Goal: Transaction & Acquisition: Purchase product/service

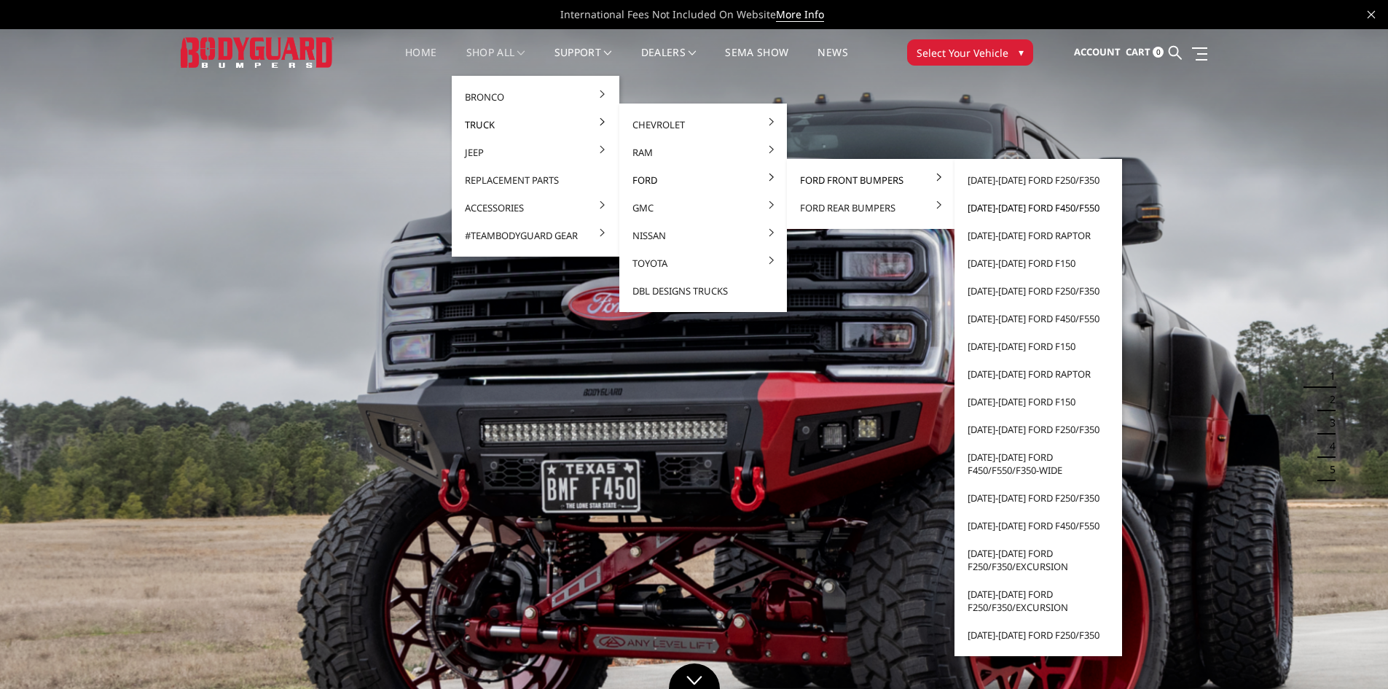
click at [1076, 213] on link "[DATE]-[DATE] Ford F450/F550" at bounding box center [1038, 208] width 156 height 28
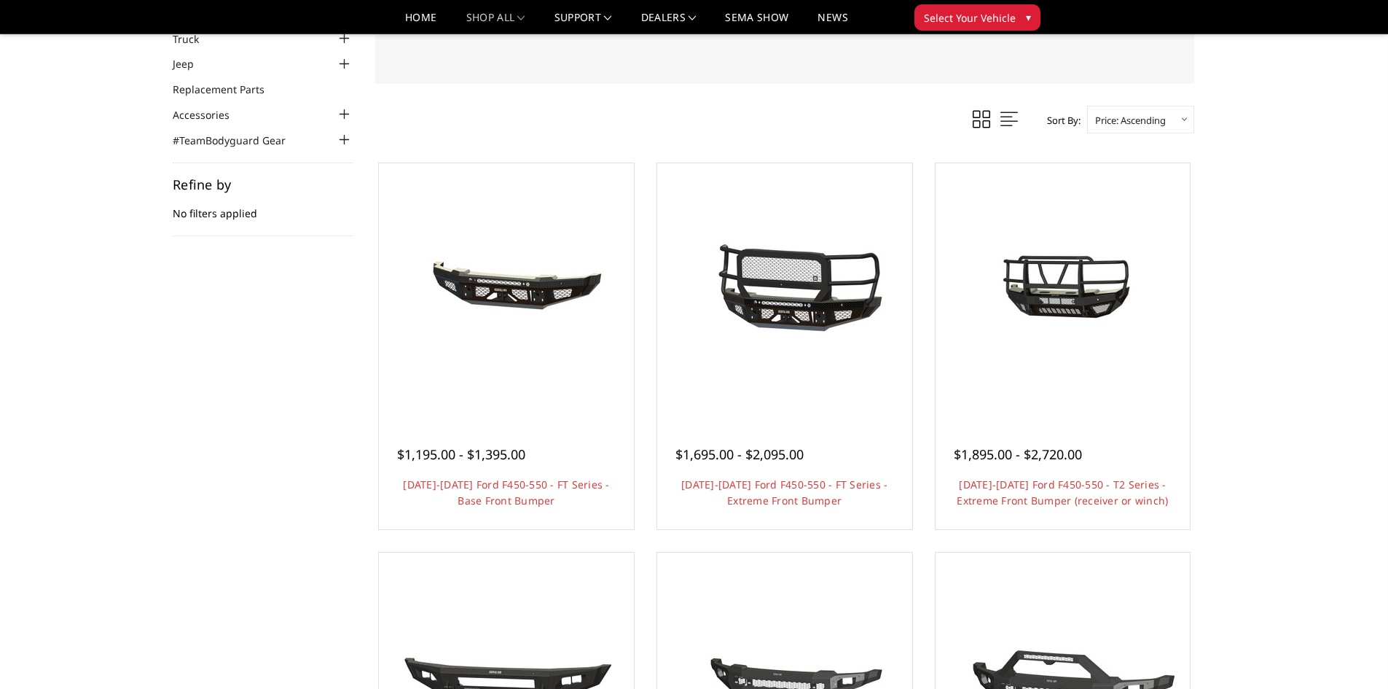
scroll to position [219, 0]
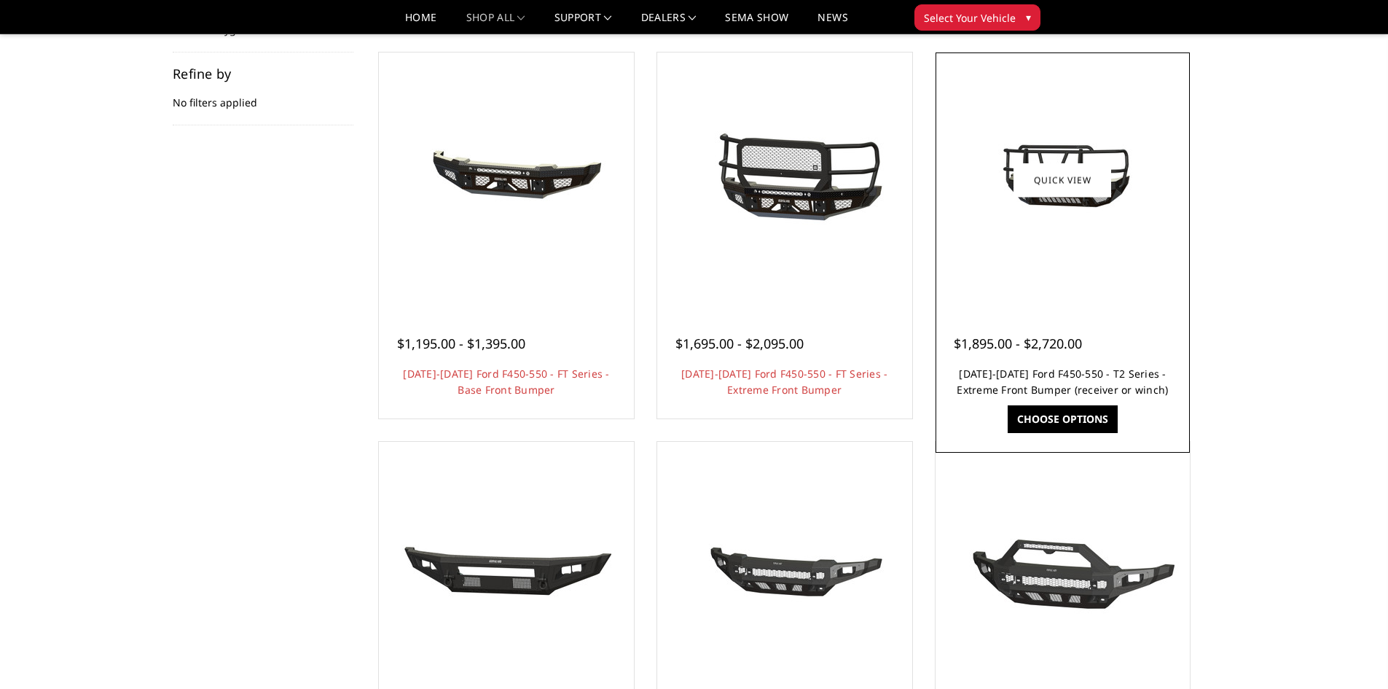
click at [1127, 383] on link "2023-2026 Ford F450-550 - T2 Series - Extreme Front Bumper (receiver or winch)" at bounding box center [1062, 382] width 211 height 30
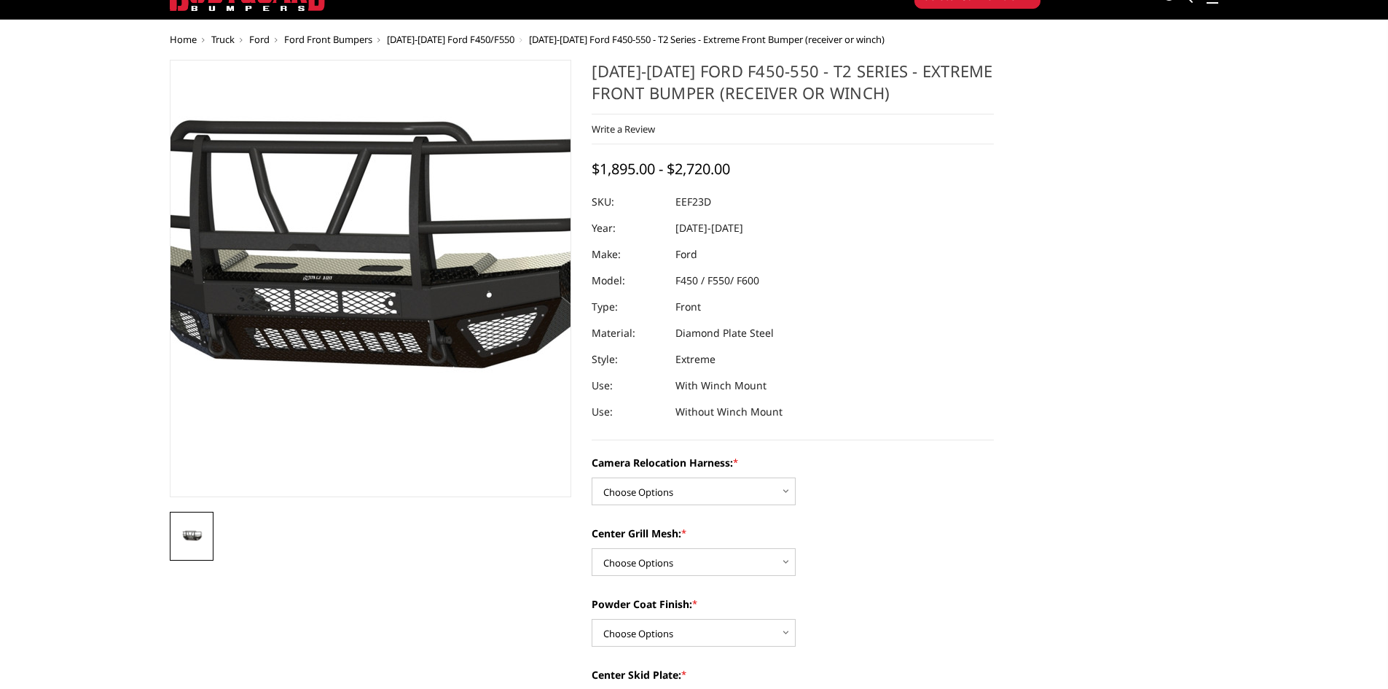
scroll to position [73, 0]
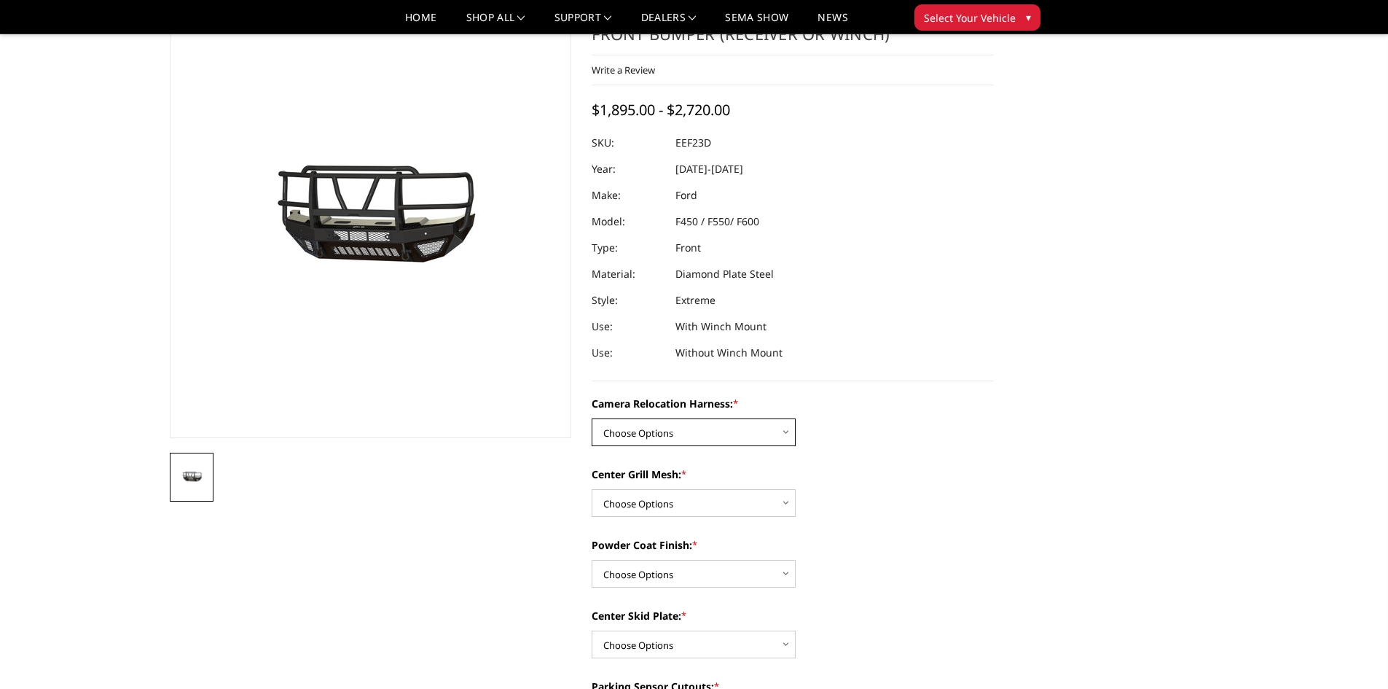
click at [739, 430] on select "Choose Options Without camera harness With camera harness" at bounding box center [694, 432] width 204 height 28
select select "3764"
click at [592, 418] on select "Choose Options Without camera harness With camera harness" at bounding box center [694, 432] width 204 height 28
click at [729, 504] on select "Choose Options Without expanded metal With expanded metal" at bounding box center [694, 503] width 204 height 28
click at [592, 489] on select "Choose Options Without expanded metal With expanded metal" at bounding box center [694, 503] width 204 height 28
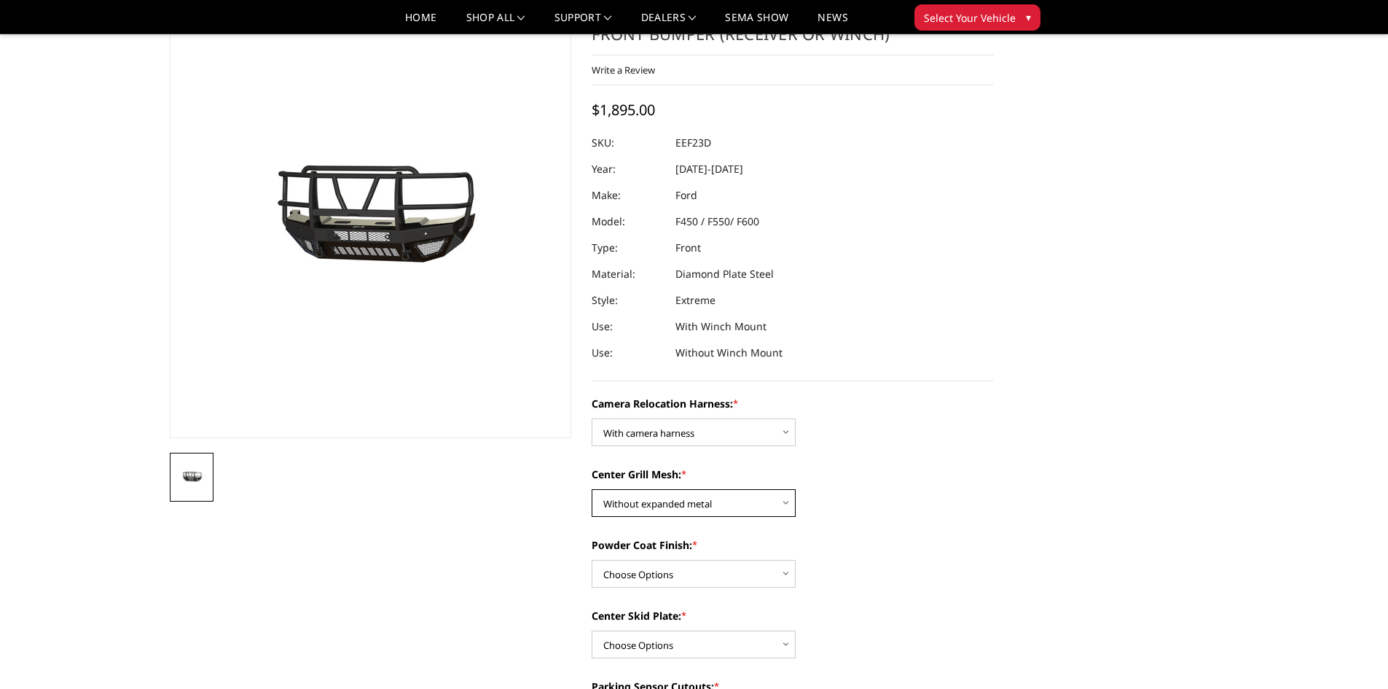
scroll to position [146, 0]
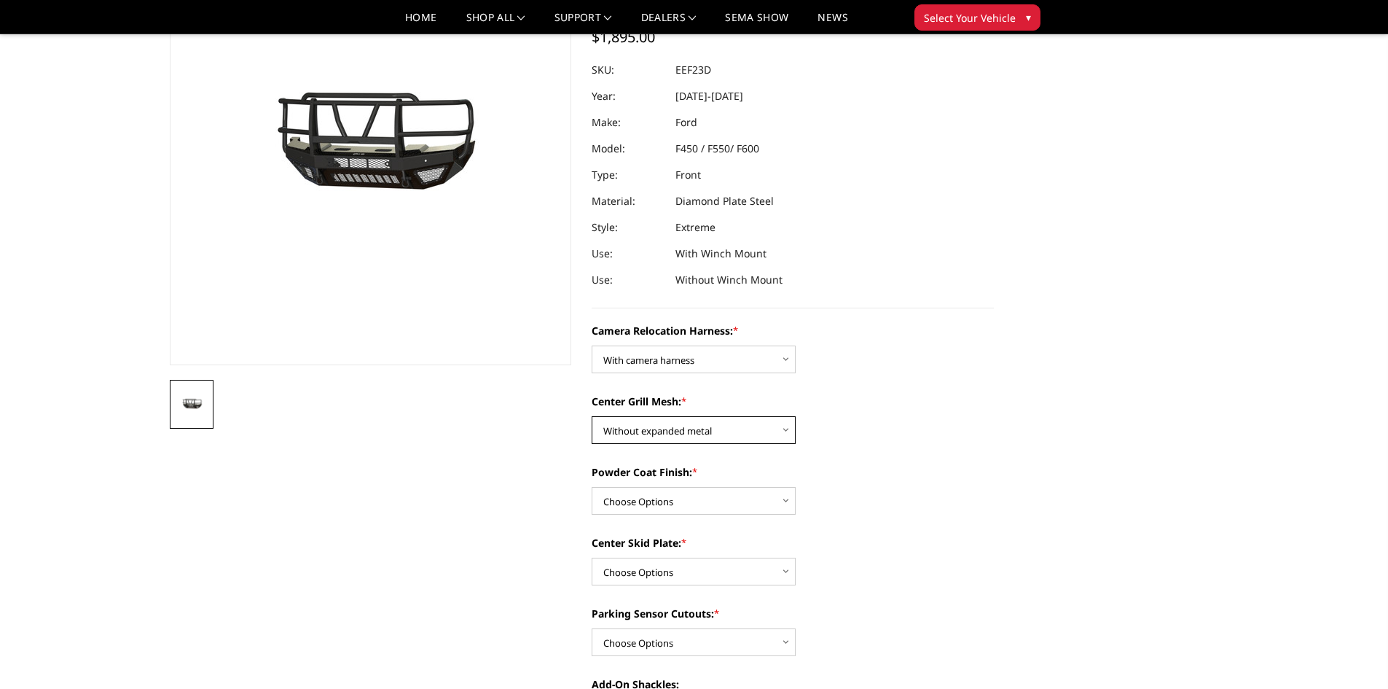
click at [761, 423] on select "Choose Options Without expanded metal With expanded metal" at bounding box center [694, 430] width 204 height 28
select select "3762"
click at [592, 416] on select "Choose Options Without expanded metal With expanded metal" at bounding box center [694, 430] width 204 height 28
click at [733, 503] on select "Choose Options Textured Black Powder Coat Gloss Black Powder Coat Bare Metal" at bounding box center [694, 501] width 204 height 28
select select "3761"
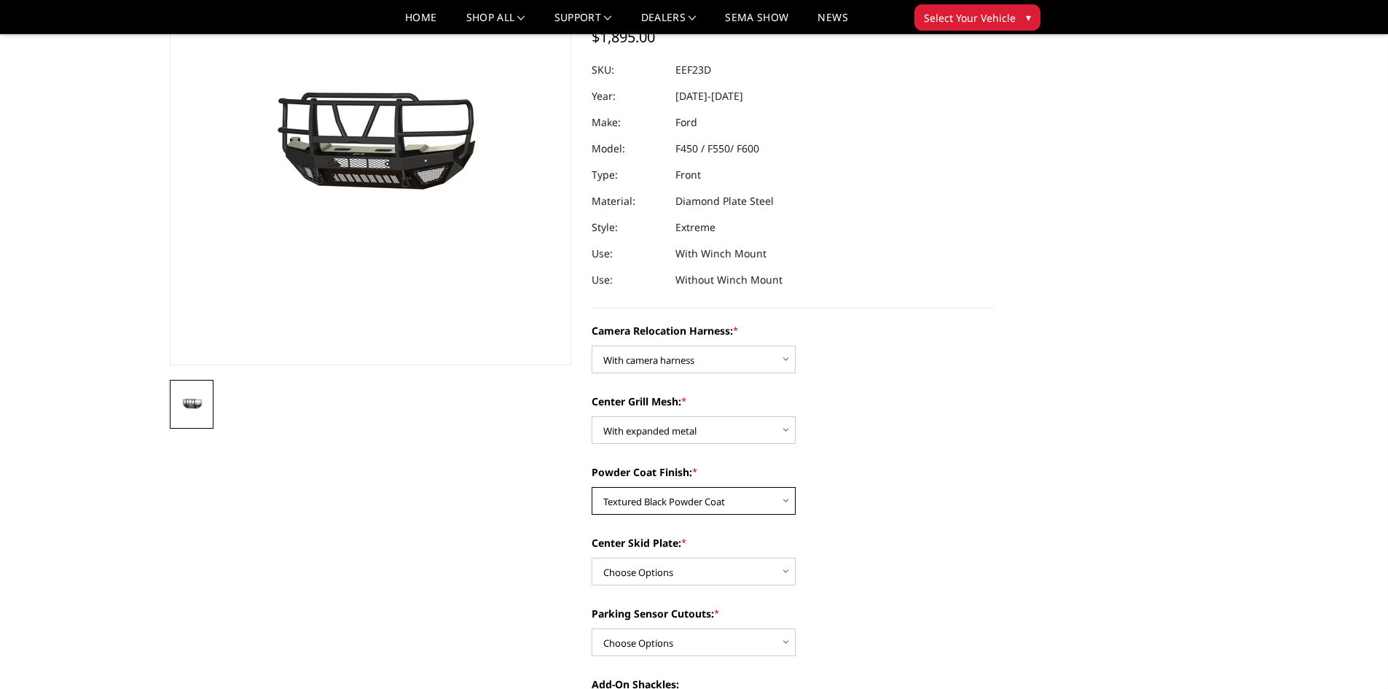
click at [592, 487] on select "Choose Options Textured Black Powder Coat Gloss Black Powder Coat Bare Metal" at bounding box center [694, 501] width 204 height 28
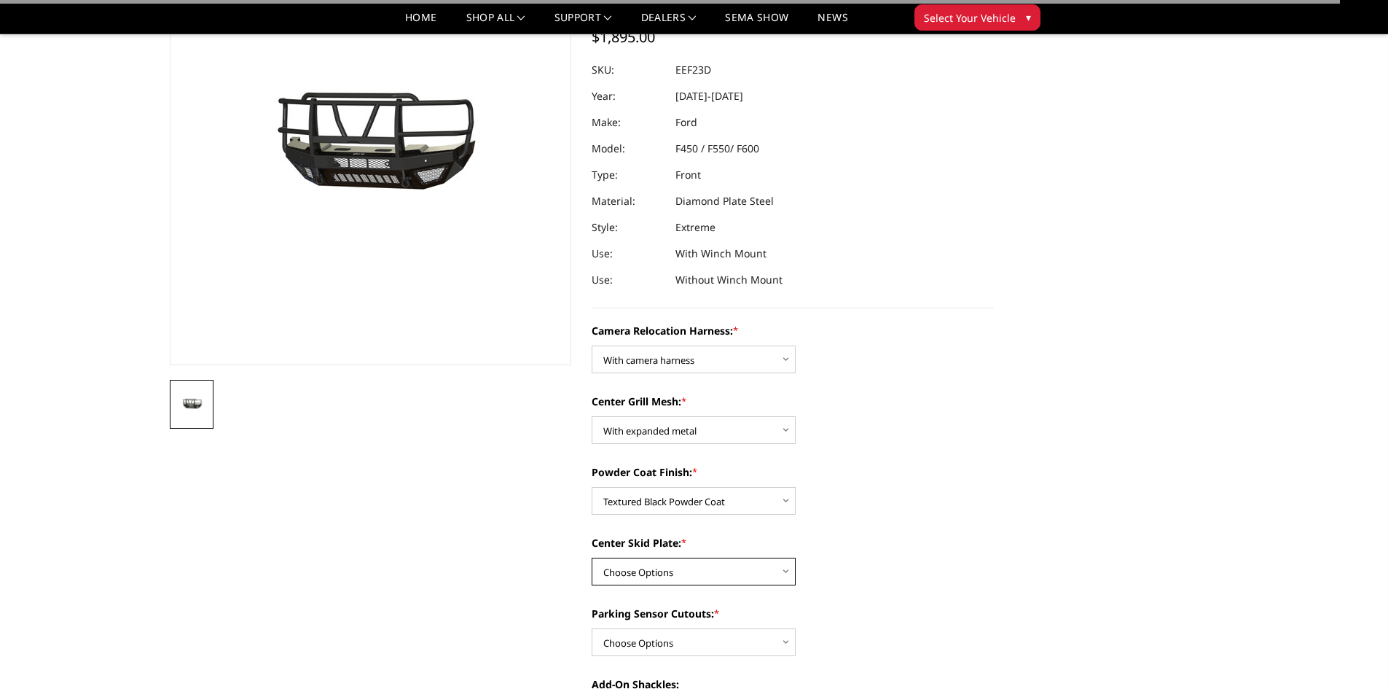
click at [724, 560] on select "Choose Options Winch Mount Skid Plate Standard Skid Plate (included) 2" Receive…" at bounding box center [694, 571] width 204 height 28
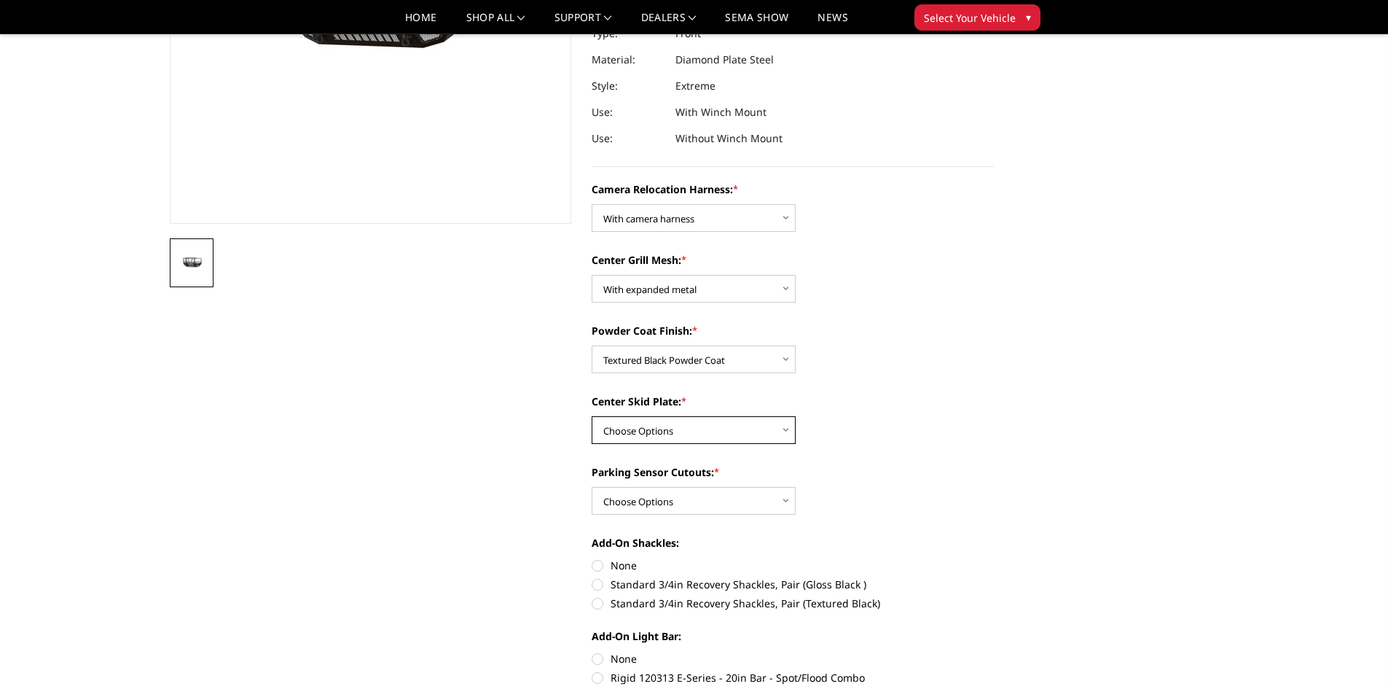
scroll to position [291, 0]
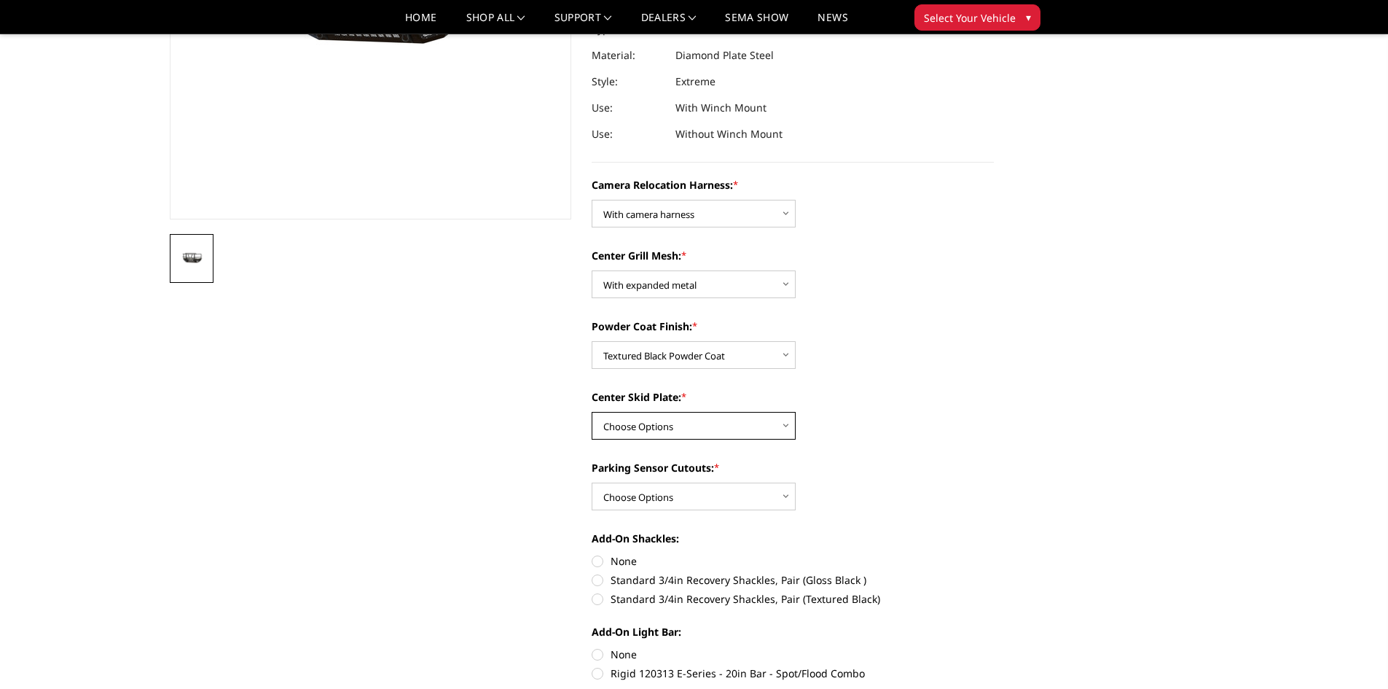
click at [740, 420] on select "Choose Options Winch Mount Skid Plate Standard Skid Plate (included) 2" Receive…" at bounding box center [694, 426] width 204 height 28
select select "3758"
click at [592, 412] on select "Choose Options Winch Mount Skid Plate Standard Skid Plate (included) 2" Receive…" at bounding box center [694, 426] width 204 height 28
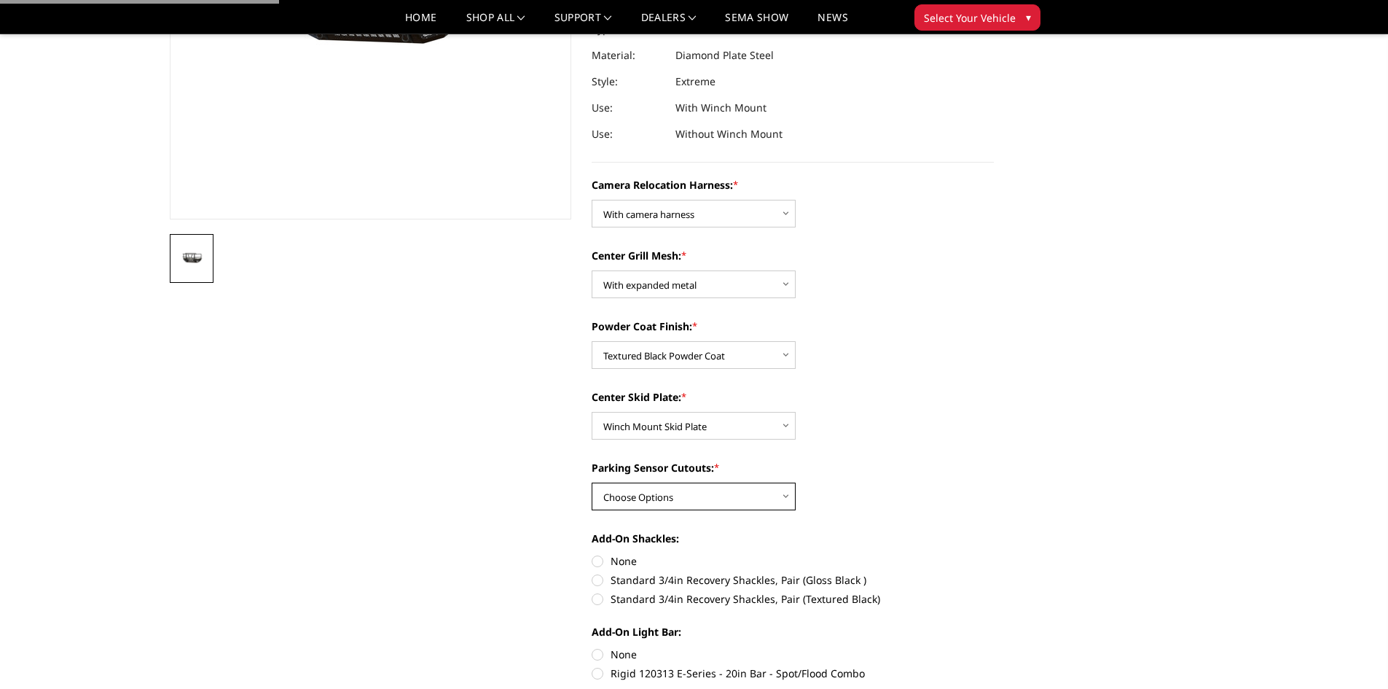
click at [729, 497] on select "Choose Options Yes - With Parking Sensor Cutouts" at bounding box center [694, 496] width 204 height 28
select select "3755"
click at [592, 482] on select "Choose Options Yes - With Parking Sensor Cutouts" at bounding box center [694, 496] width 204 height 28
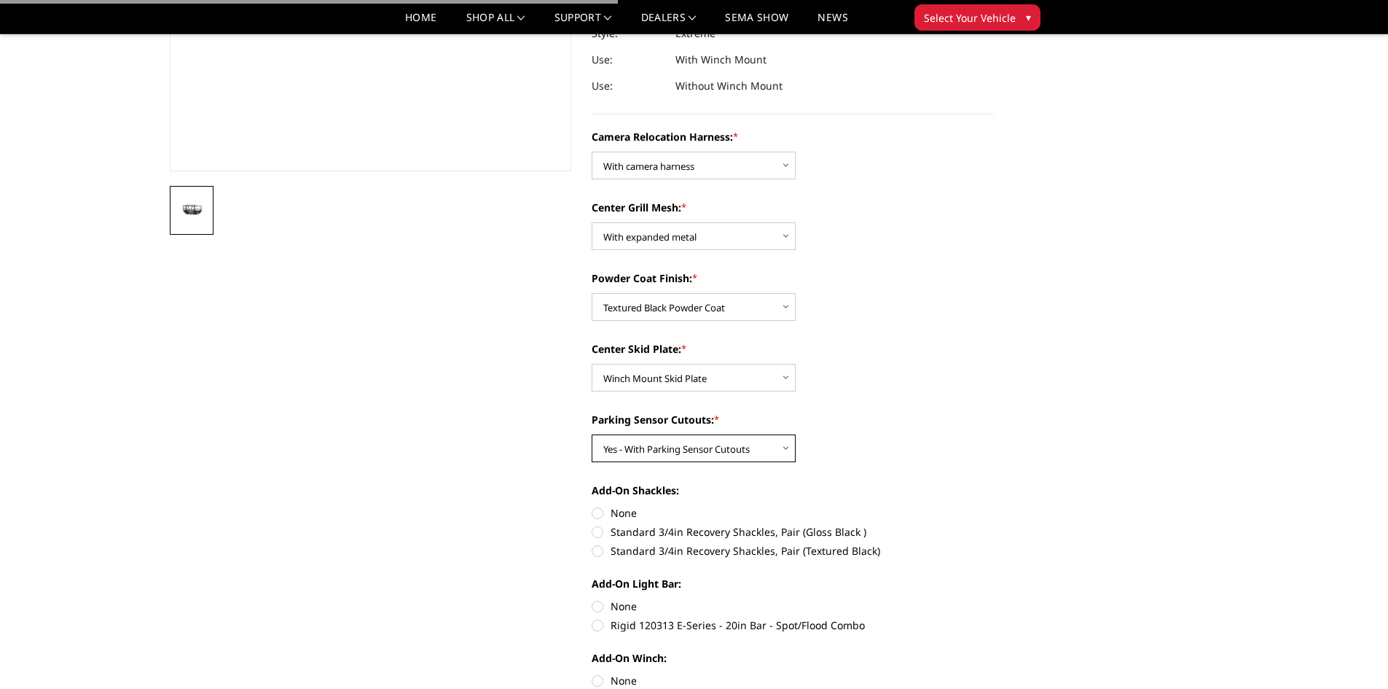
scroll to position [437, 0]
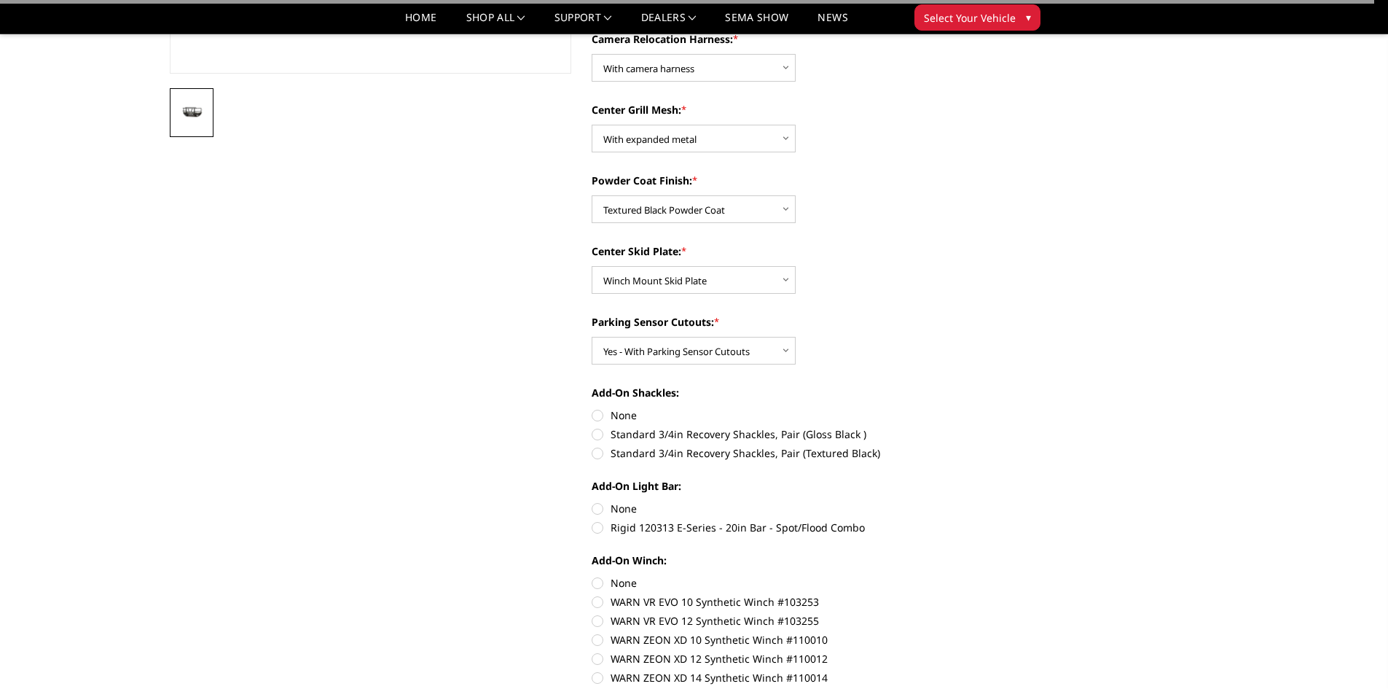
click at [936, 469] on div "Camera Relocation Harness: * Choose Options Without camera harness With camera …" at bounding box center [793, 413] width 402 height 764
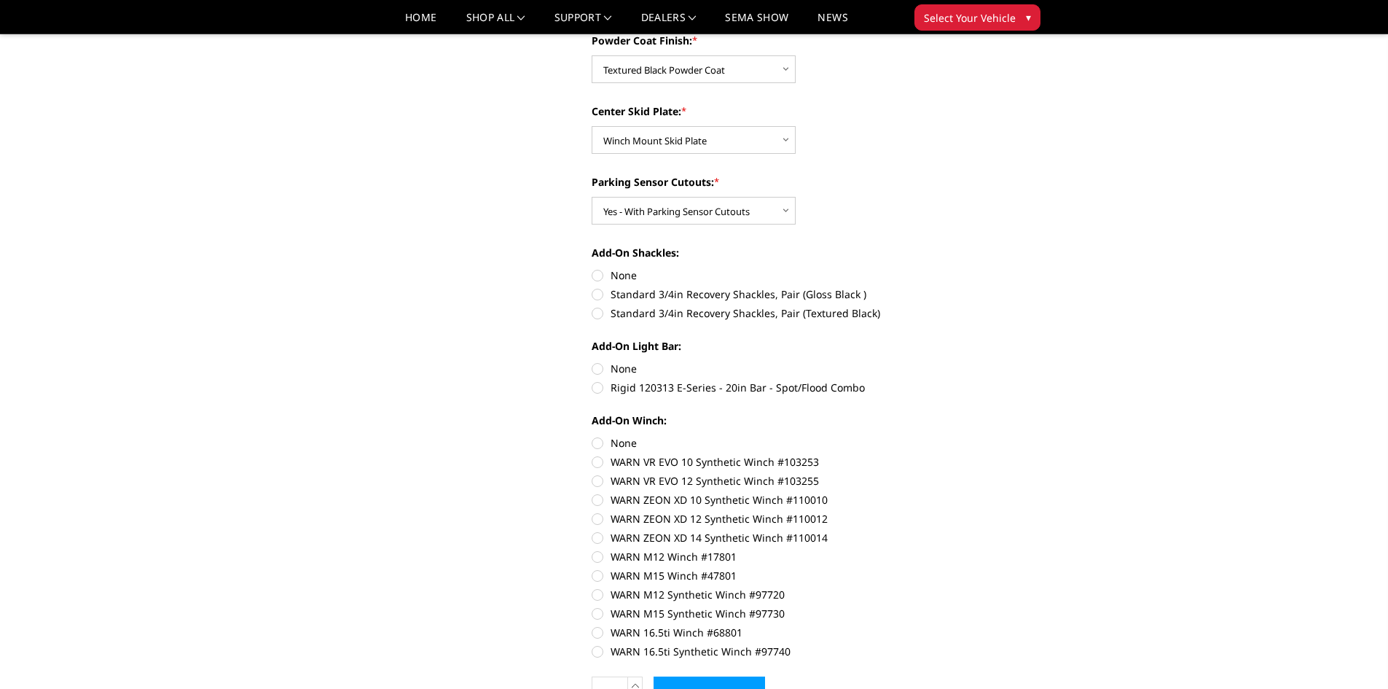
scroll to position [583, 0]
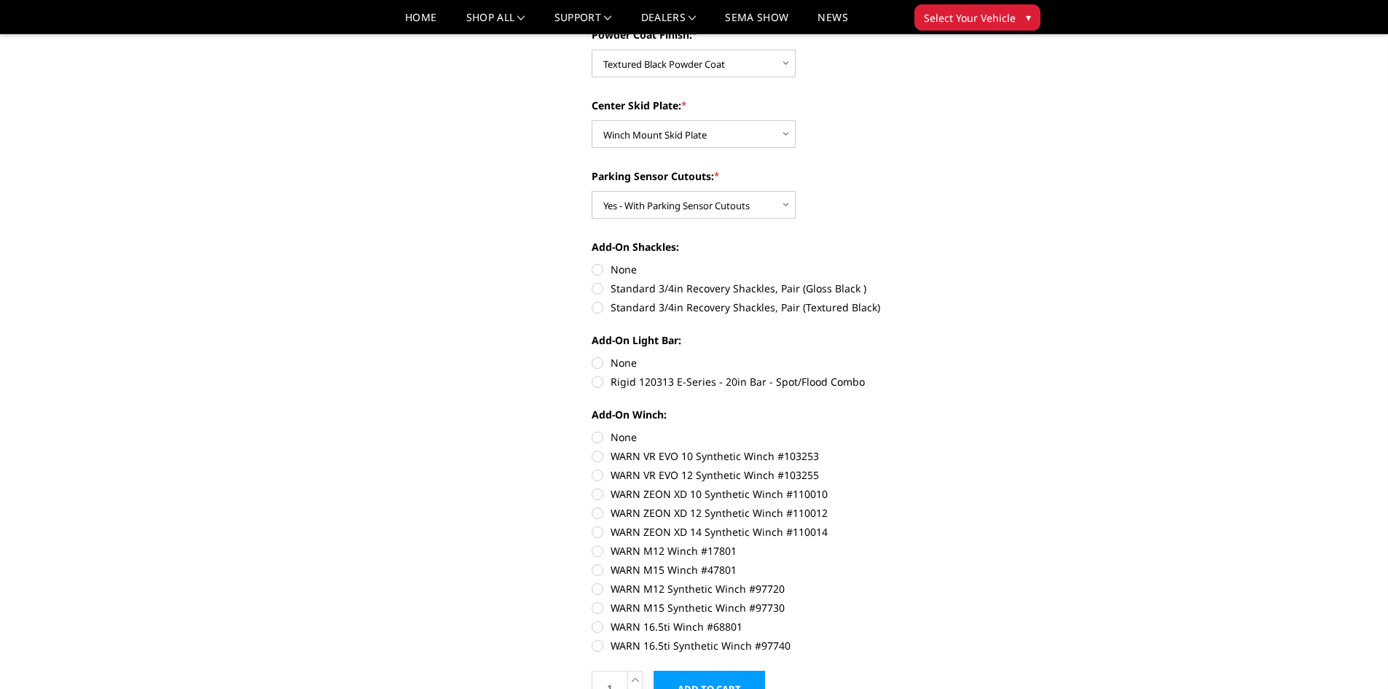
click at [803, 288] on label "Standard 3/4in Recovery Shackles, Pair (Gloss Black )" at bounding box center [793, 288] width 402 height 15
click at [994, 262] on input "Standard 3/4in Recovery Shackles, Pair (Gloss Black )" at bounding box center [994, 262] width 1 height 1
radio input "true"
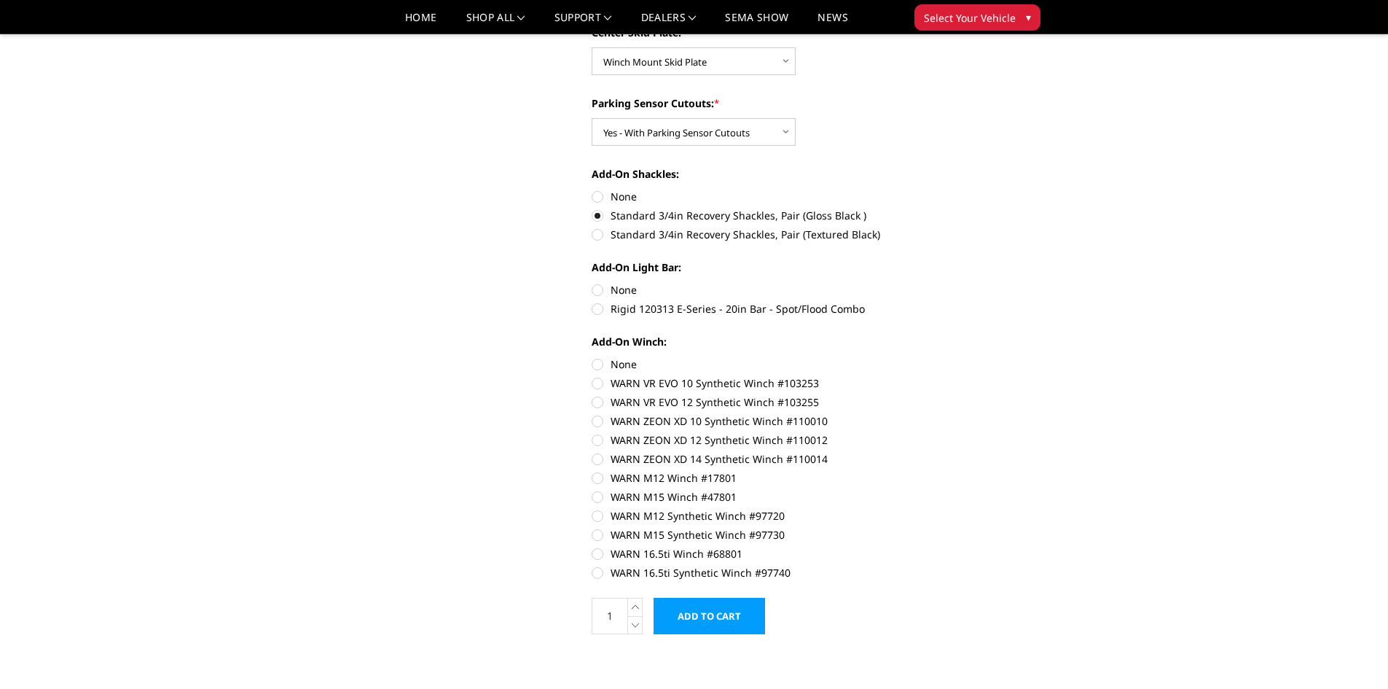
click at [651, 305] on label "Rigid 120313 E-Series - 20in Bar - Spot/Flood Combo" at bounding box center [793, 308] width 402 height 15
click at [994, 283] on input "Rigid 120313 E-Series - 20in Bar - Spot/Flood Combo" at bounding box center [994, 282] width 1 height 1
radio input "true"
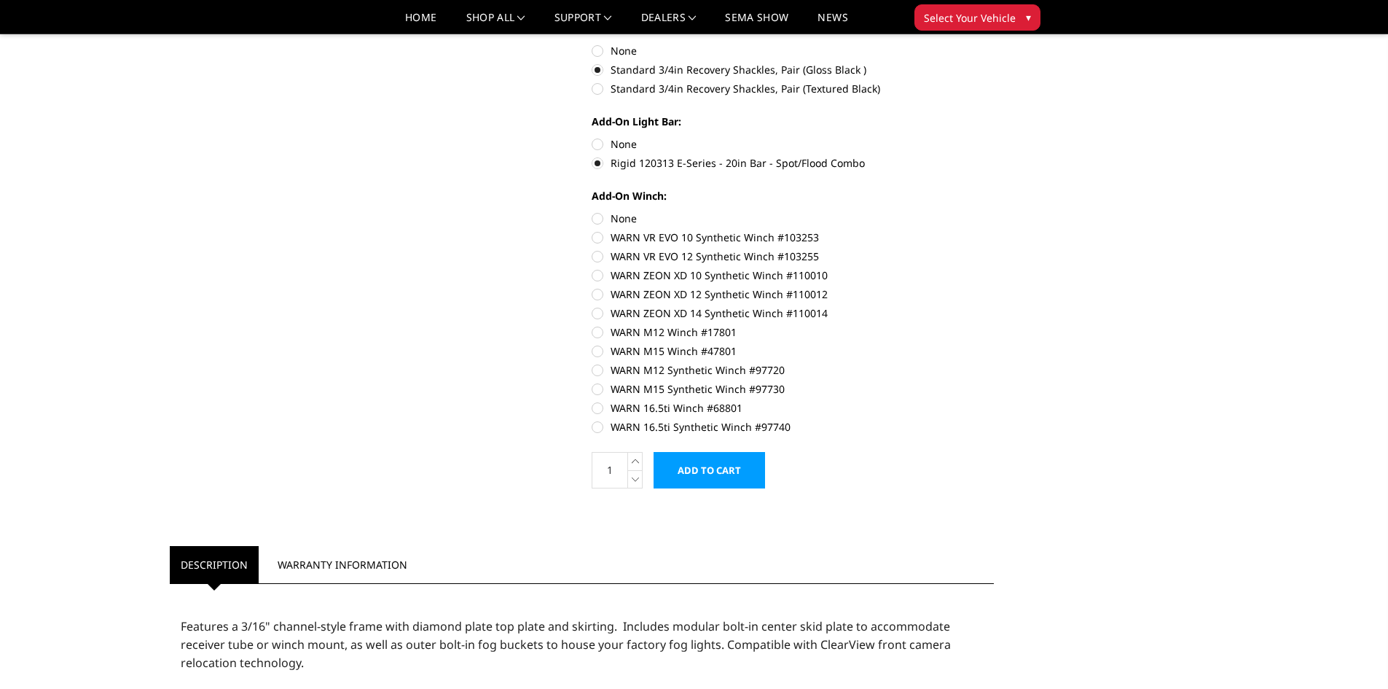
scroll to position [729, 0]
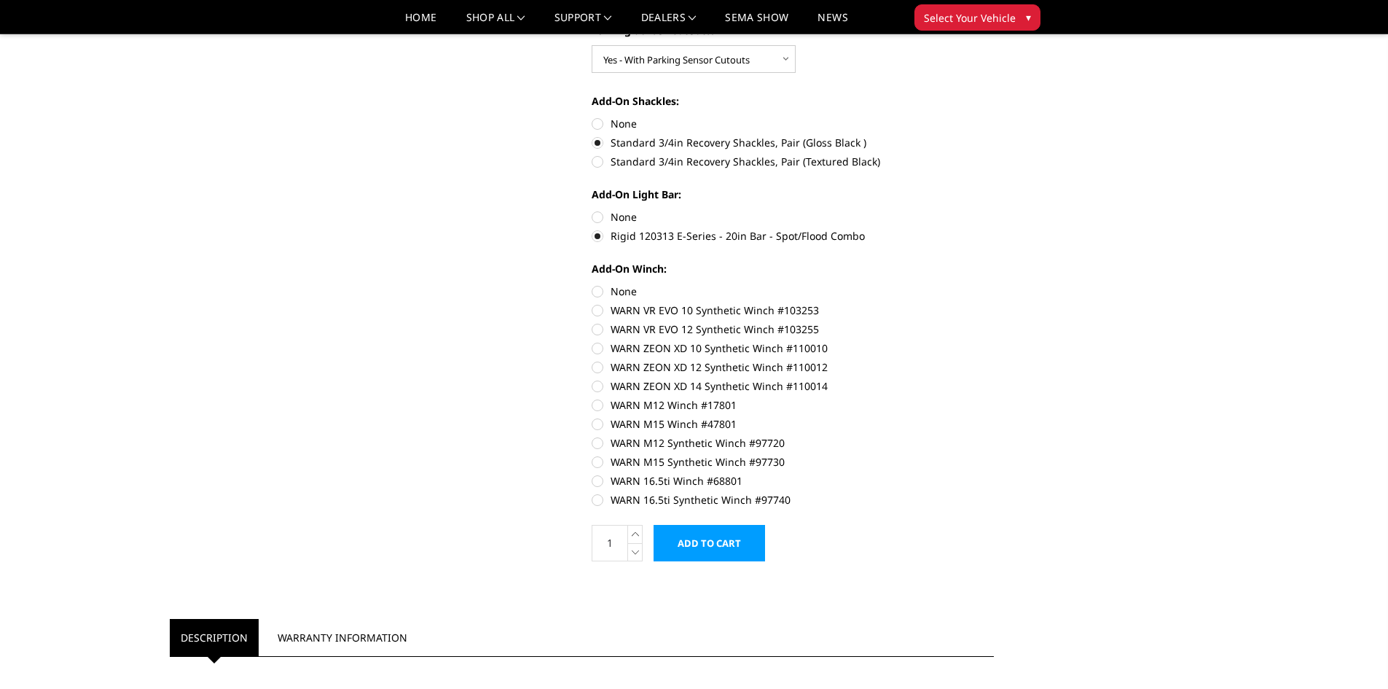
click at [600, 498] on label "WARN 16.5ti Synthetic Winch #97740" at bounding box center [793, 499] width 402 height 15
click at [994, 474] on input "WARN 16.5ti Synthetic Winch #97740" at bounding box center [994, 473] width 1 height 1
radio input "true"
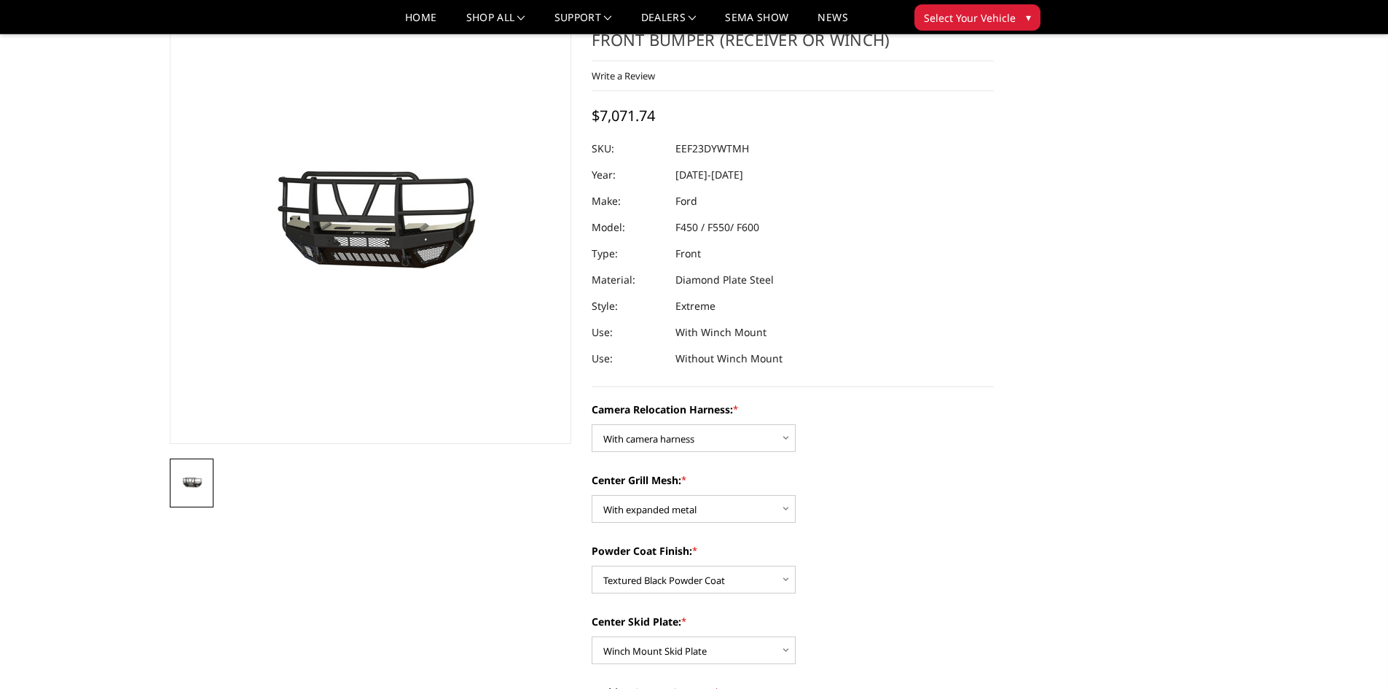
scroll to position [0, 0]
